Goal: Task Accomplishment & Management: Complete application form

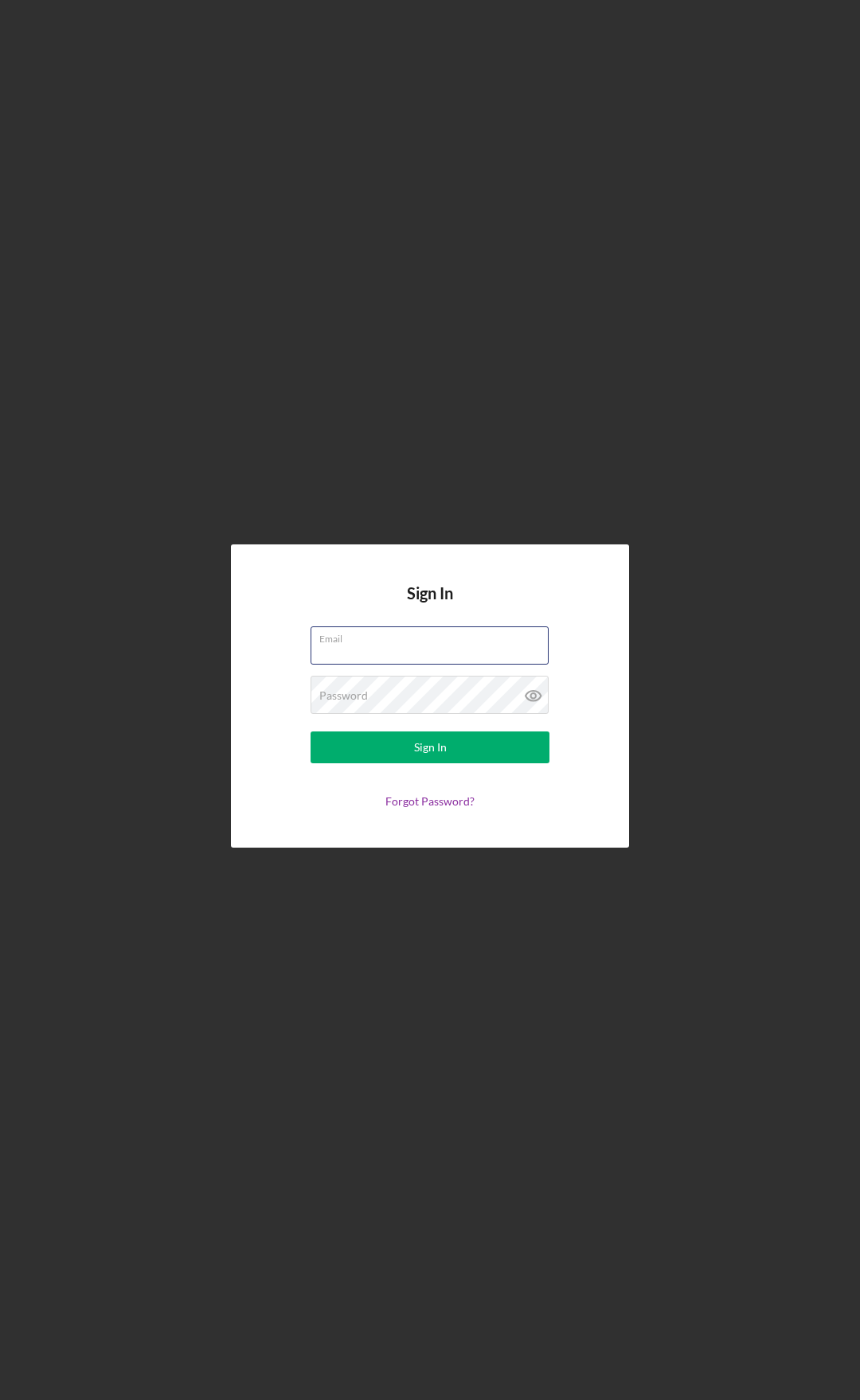
type input "[PERSON_NAME][EMAIL_ADDRESS][DOMAIN_NAME]"
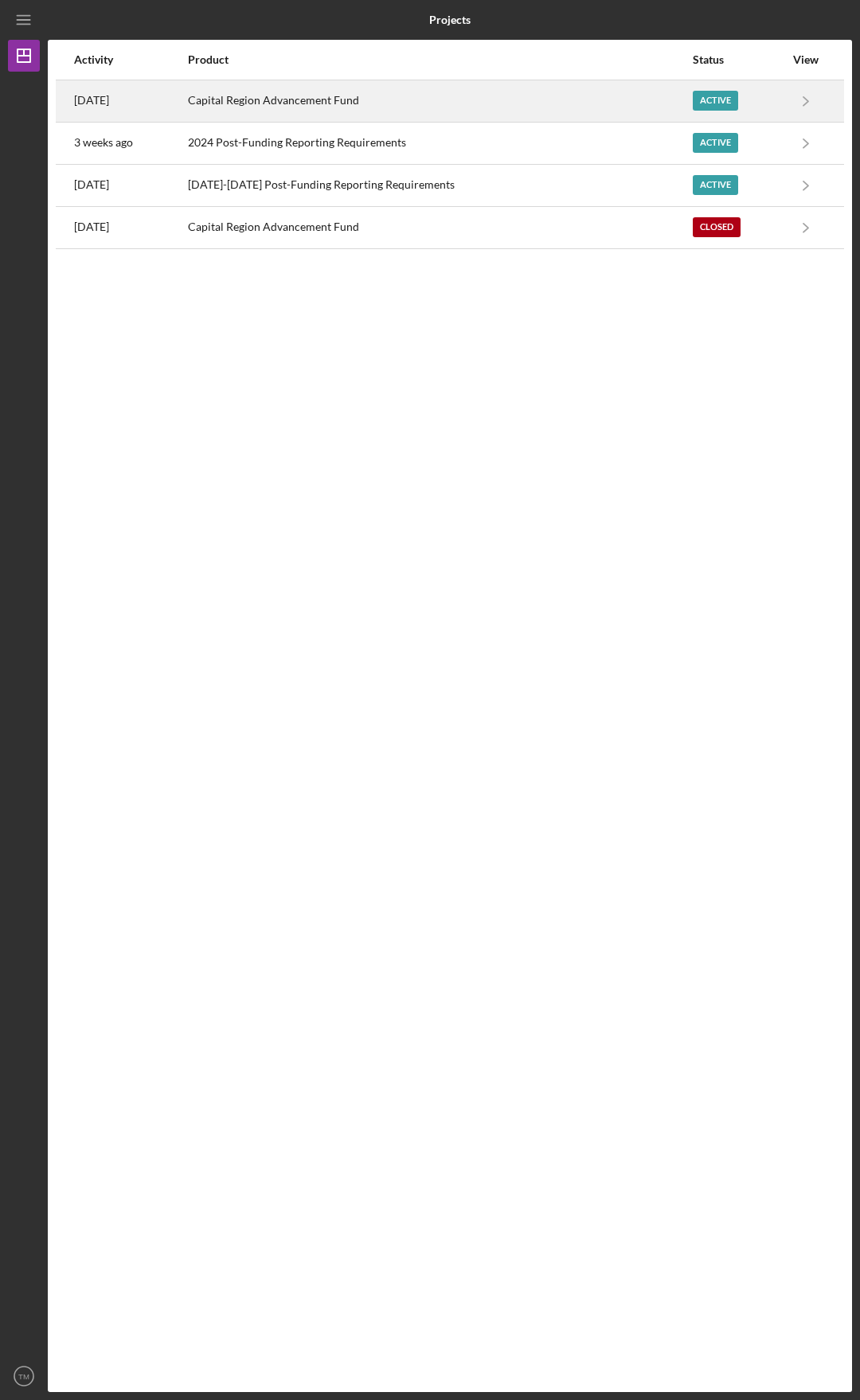
click at [572, 107] on div "Capital Region Advancement Fund" at bounding box center [439, 101] width 503 height 40
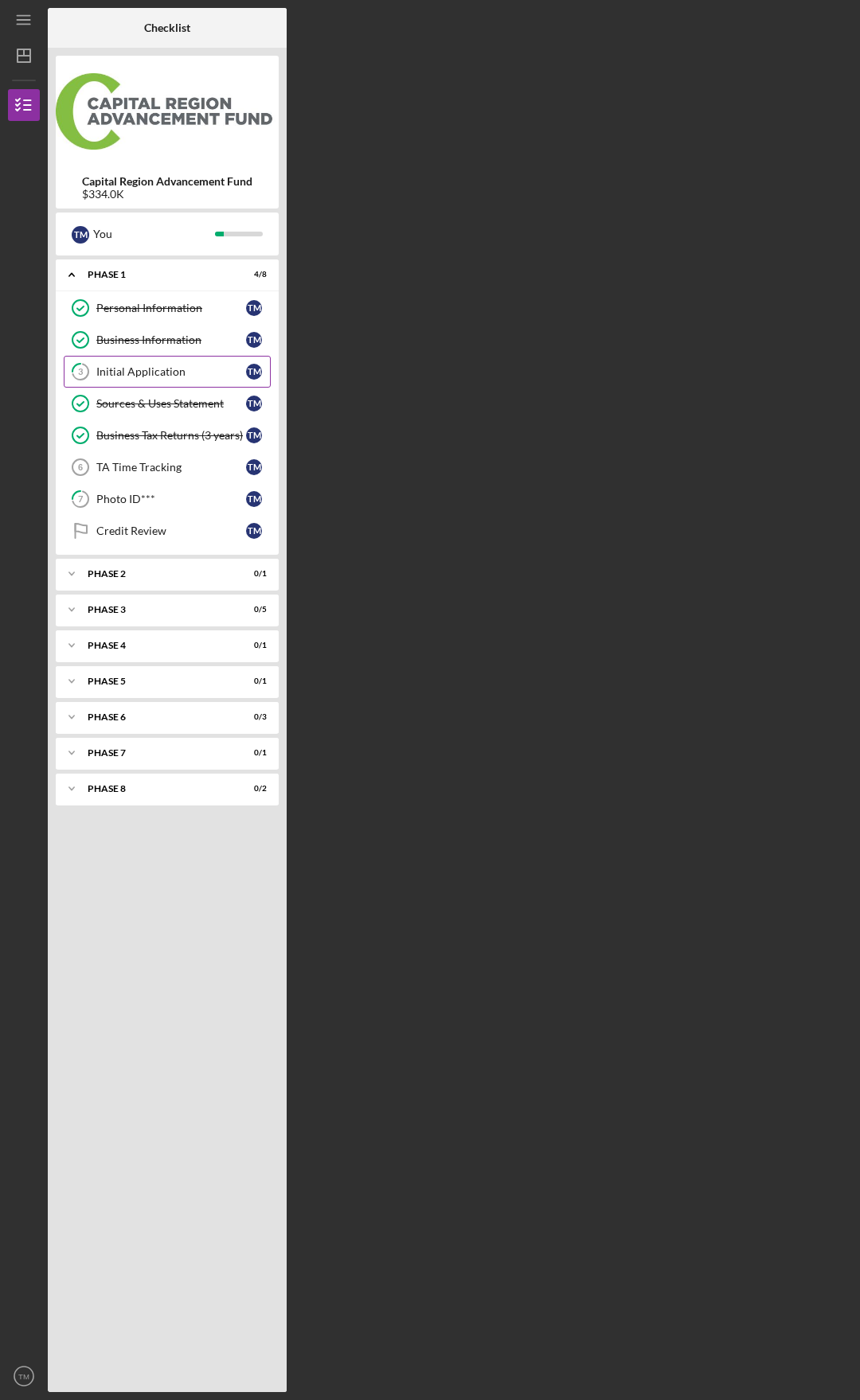
click at [181, 379] on link "3 Initial Application T M" at bounding box center [167, 371] width 207 height 31
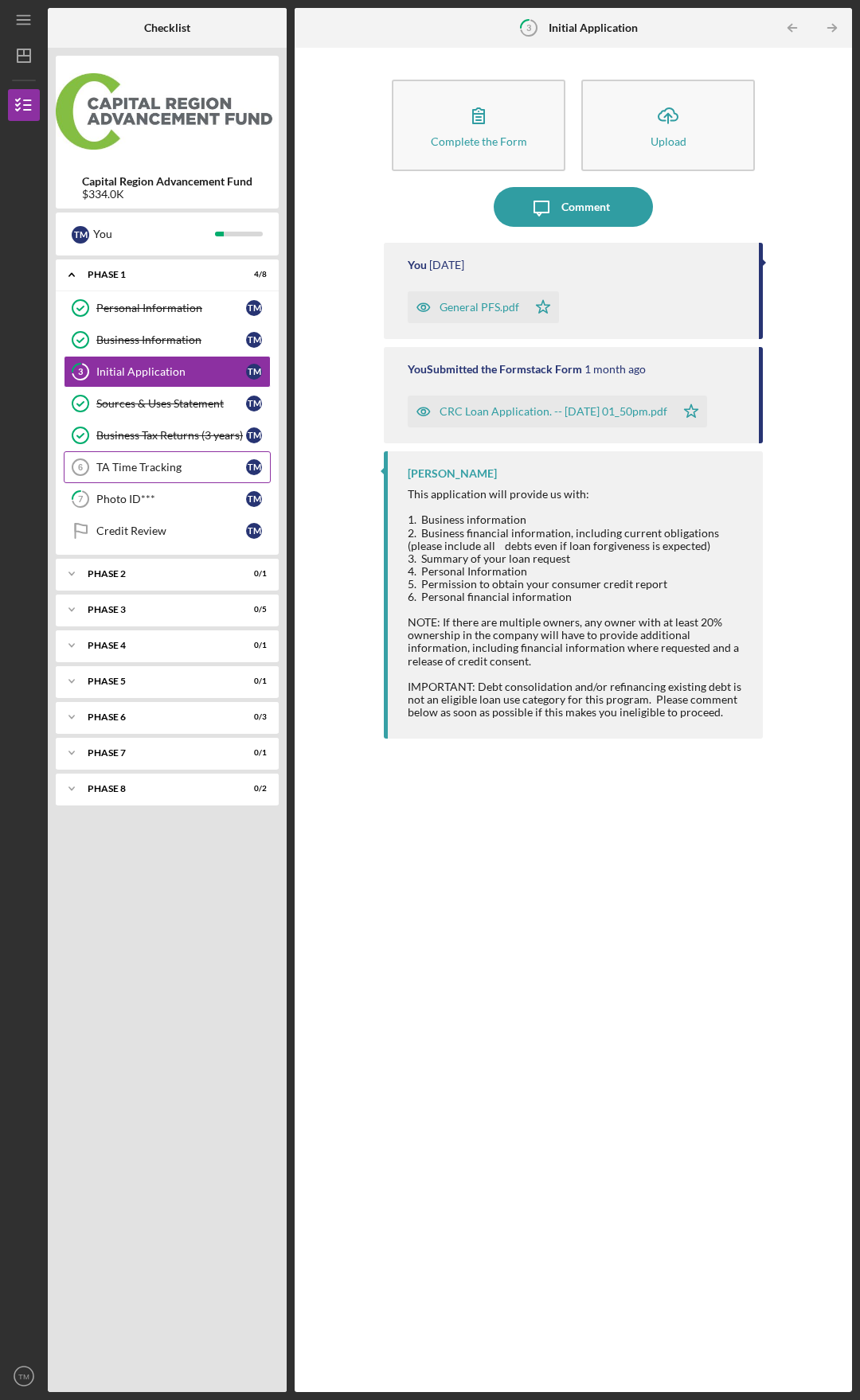
click at [197, 468] on div "TA Time Tracking" at bounding box center [171, 468] width 149 height 13
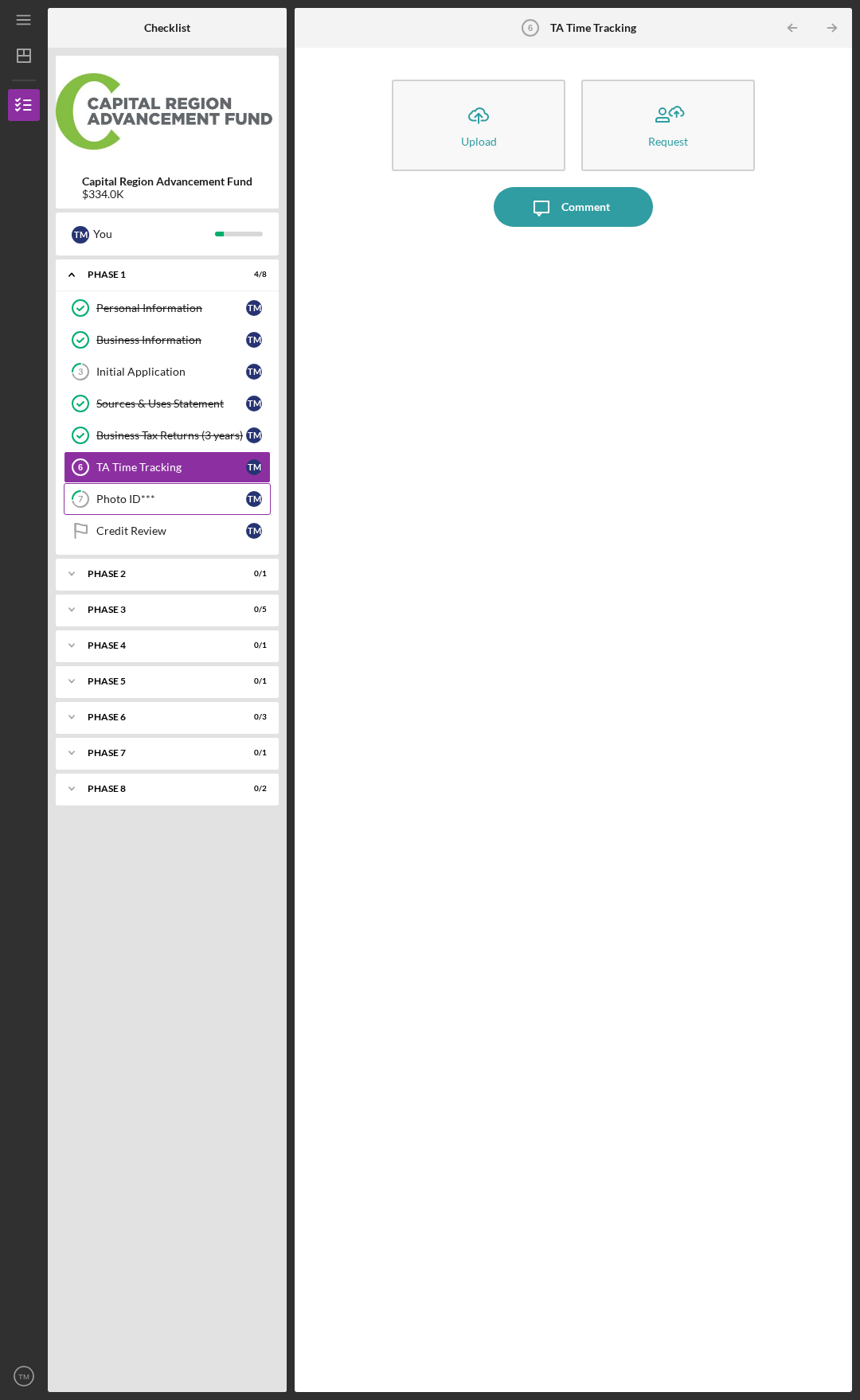
click at [185, 503] on div "Photo ID***" at bounding box center [171, 499] width 149 height 13
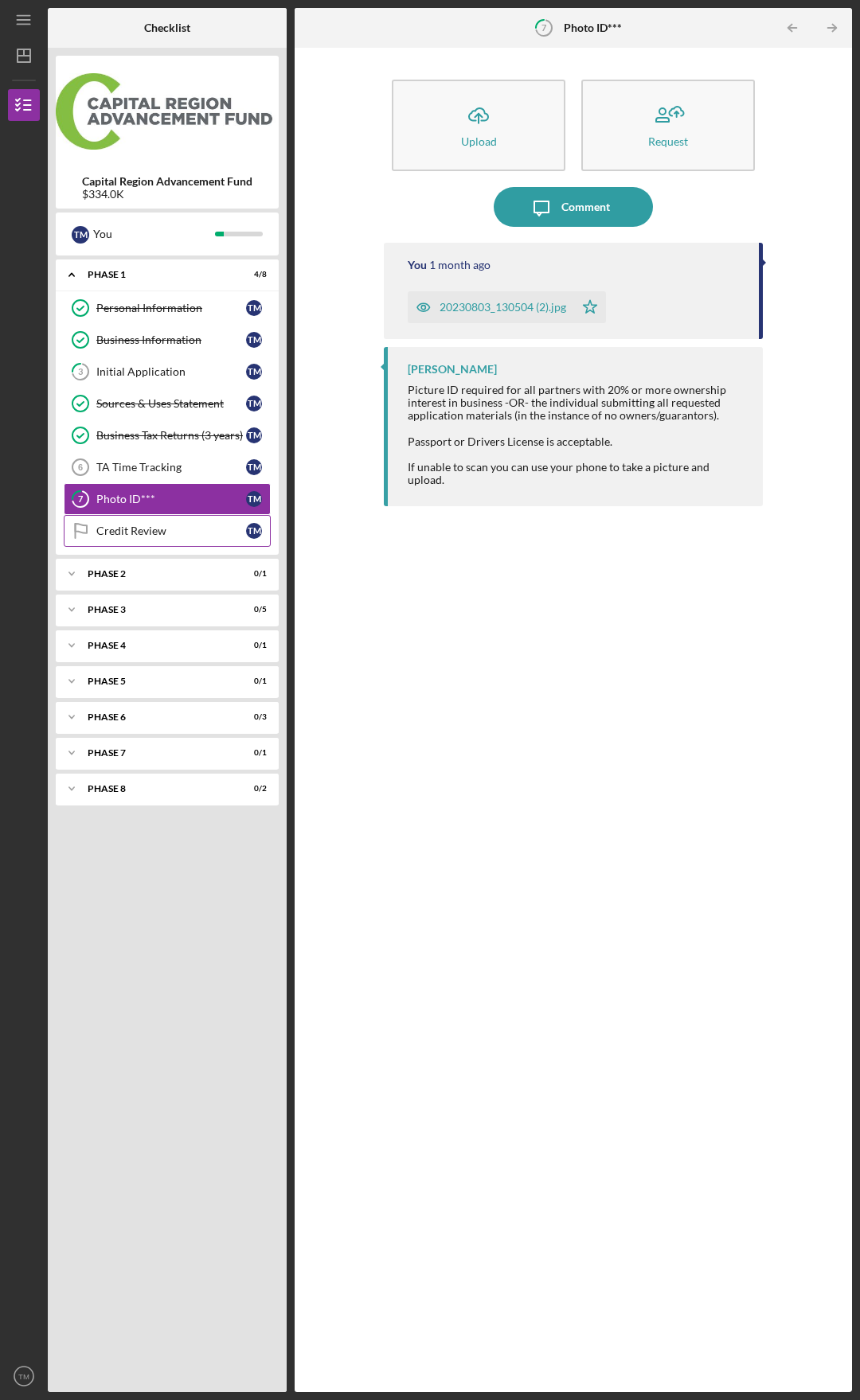
click at [172, 534] on div "Credit Review" at bounding box center [171, 531] width 149 height 13
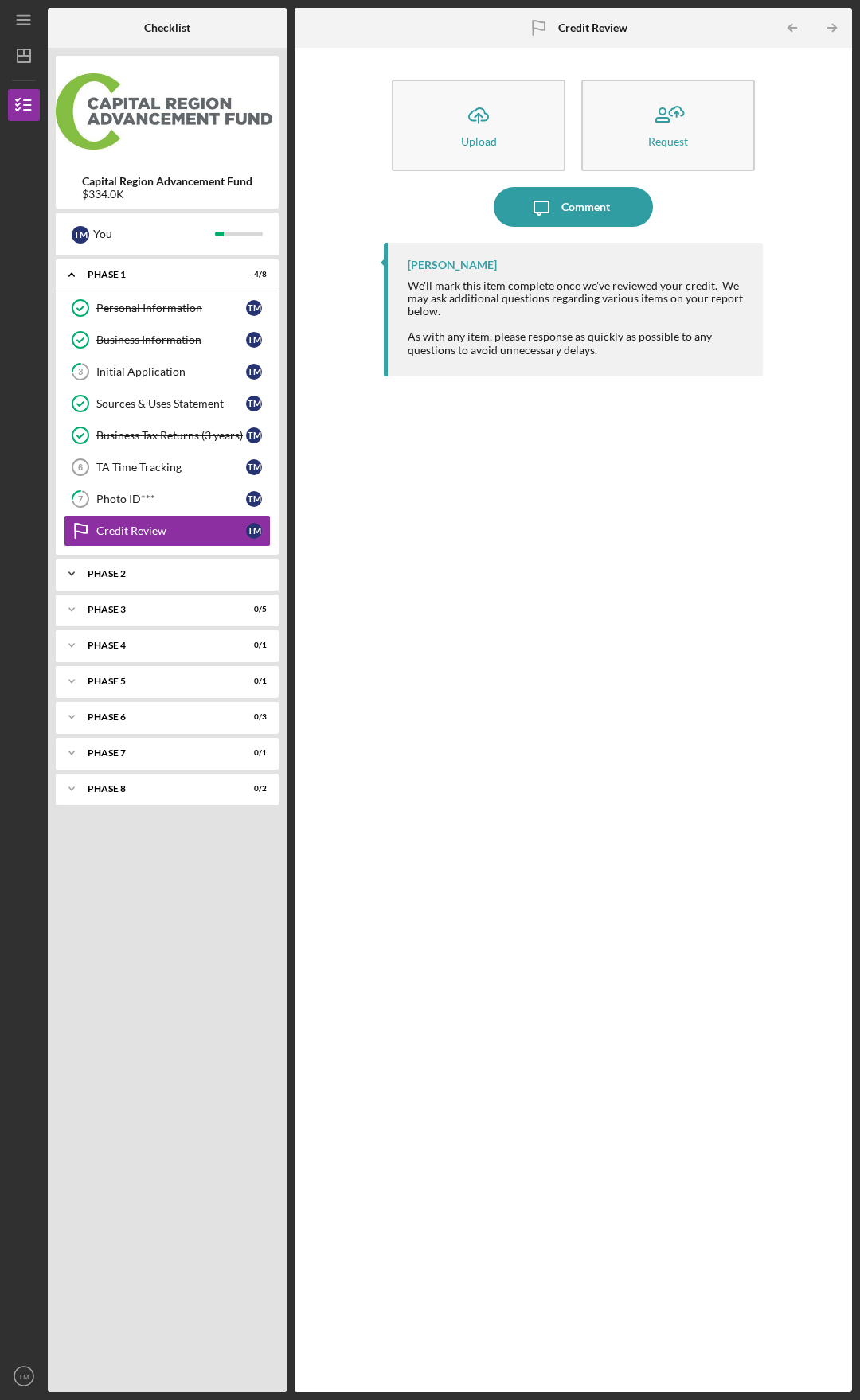
click at [140, 573] on div "Phase 2" at bounding box center [173, 574] width 171 height 10
click at [140, 572] on div "Phase 2" at bounding box center [173, 574] width 171 height 10
